Goal: Task Accomplishment & Management: Use online tool/utility

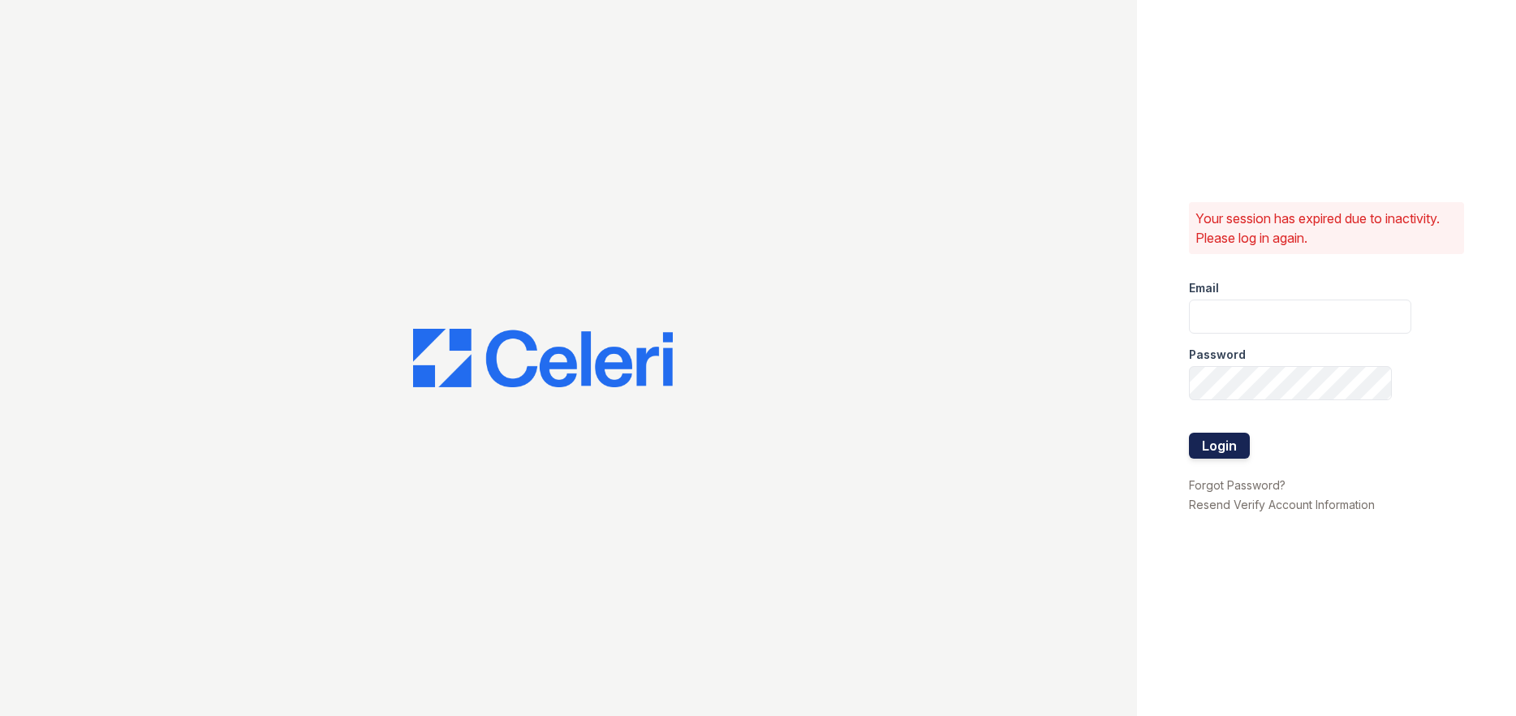
type input "[PERSON_NAME][EMAIL_ADDRESS][PERSON_NAME][PERSON_NAME][DOMAIN_NAME]"
click at [1227, 445] on button "Login" at bounding box center [1219, 446] width 61 height 26
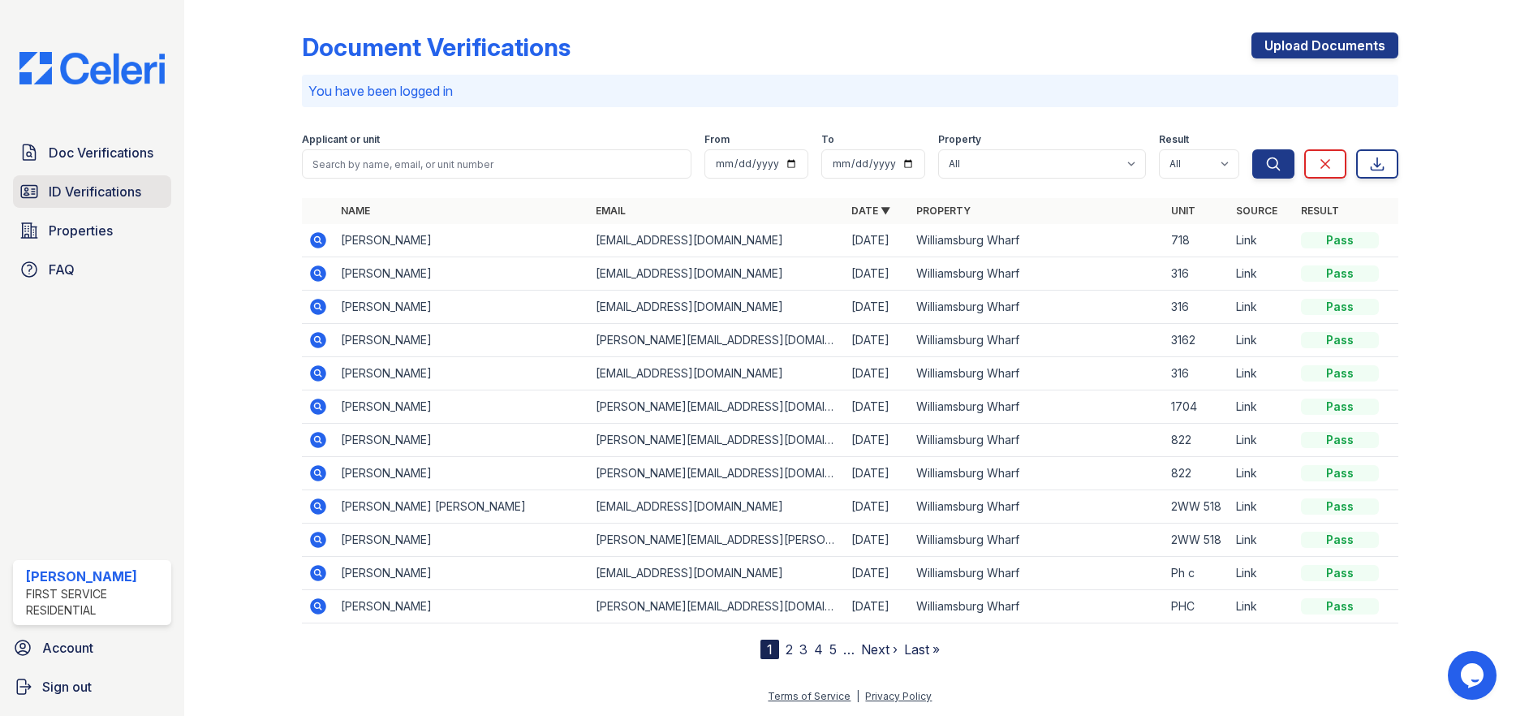
click at [114, 192] on span "ID Verifications" at bounding box center [95, 191] width 93 height 19
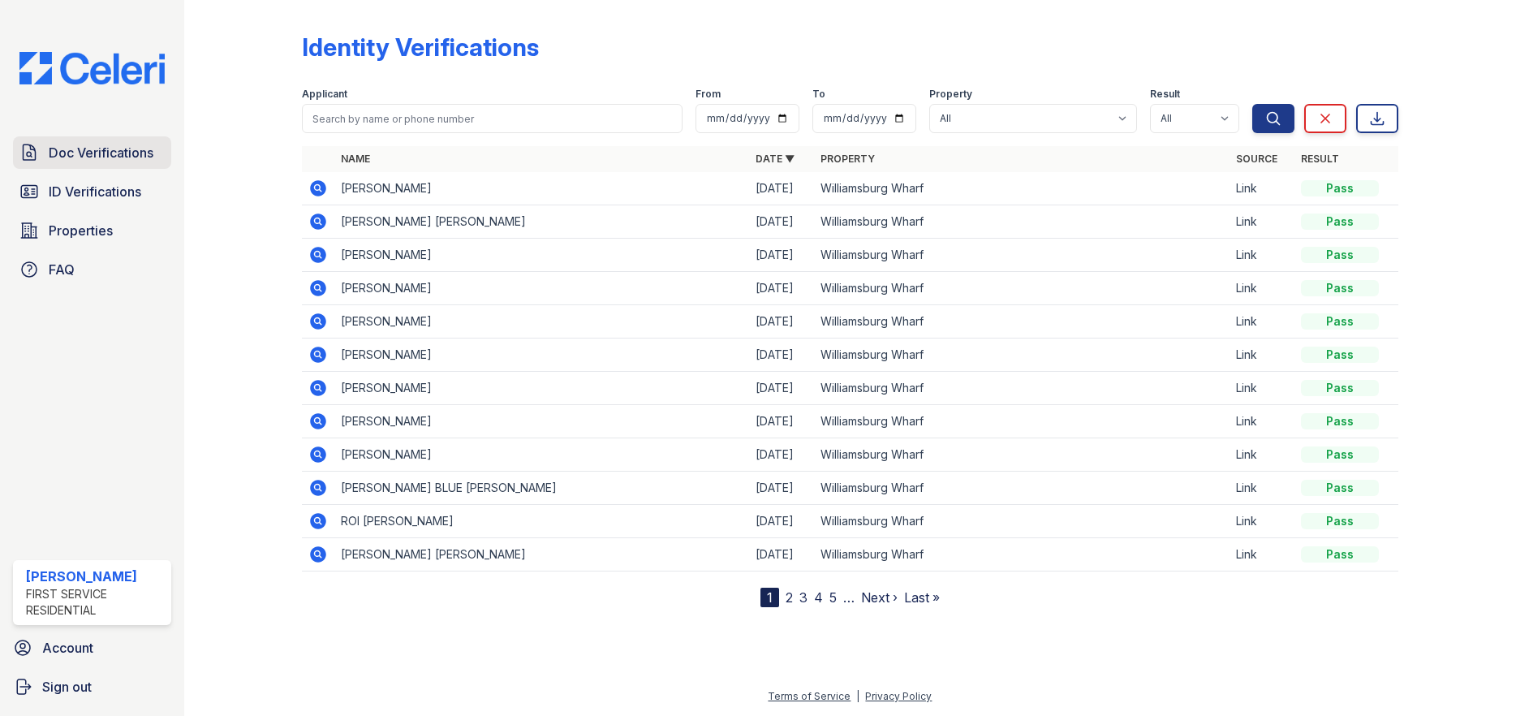
click at [95, 151] on span "Doc Verifications" at bounding box center [101, 152] width 105 height 19
